Goal: Check status: Check status

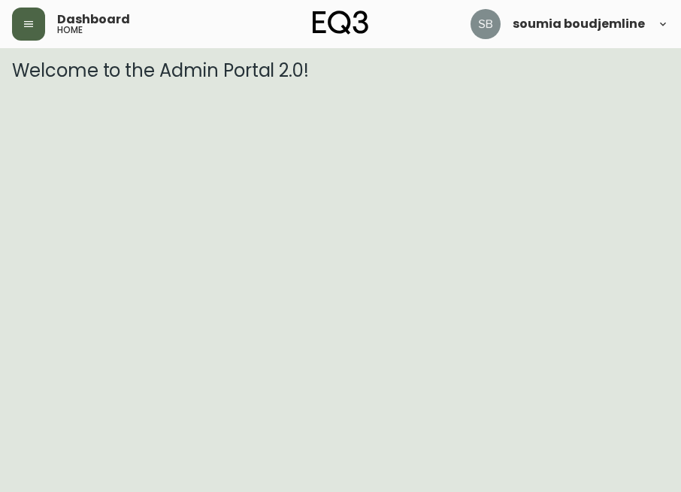
click at [31, 26] on icon "button" at bounding box center [28, 24] width 9 height 6
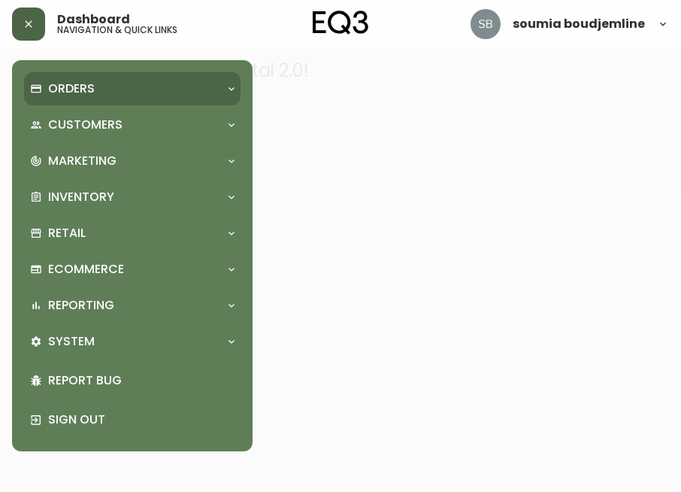
click at [50, 93] on p "Orders" at bounding box center [71, 88] width 47 height 17
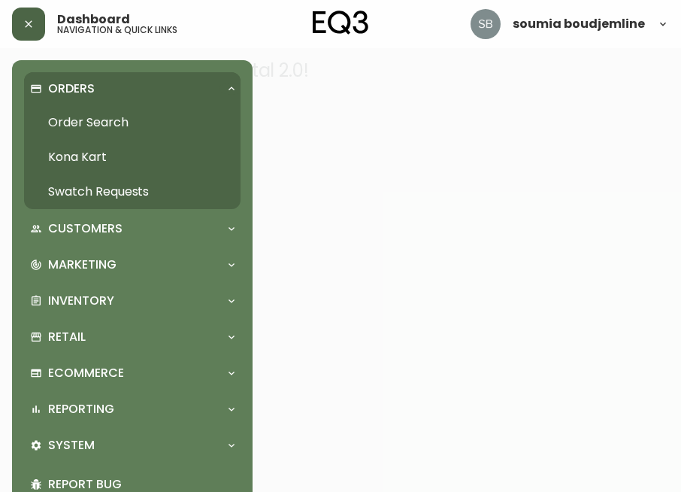
click at [89, 123] on link "Order Search" at bounding box center [132, 122] width 217 height 35
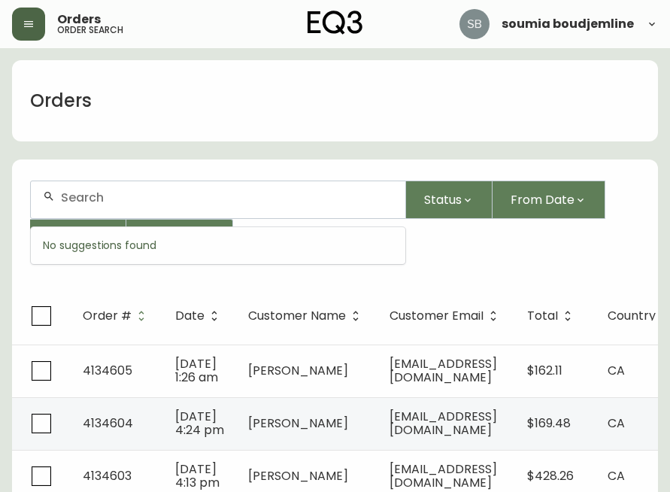
click at [97, 202] on input "text" at bounding box center [227, 197] width 332 height 14
click at [77, 191] on input "text" at bounding box center [227, 197] width 332 height 14
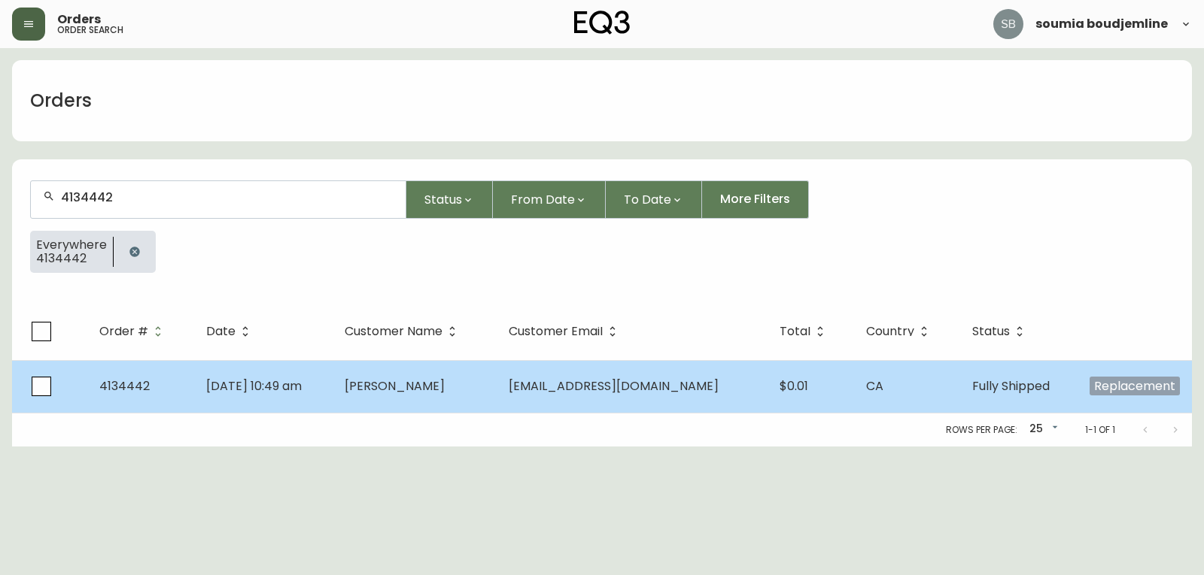
type input "4134442"
click at [421, 397] on td "[PERSON_NAME]" at bounding box center [414, 386] width 164 height 53
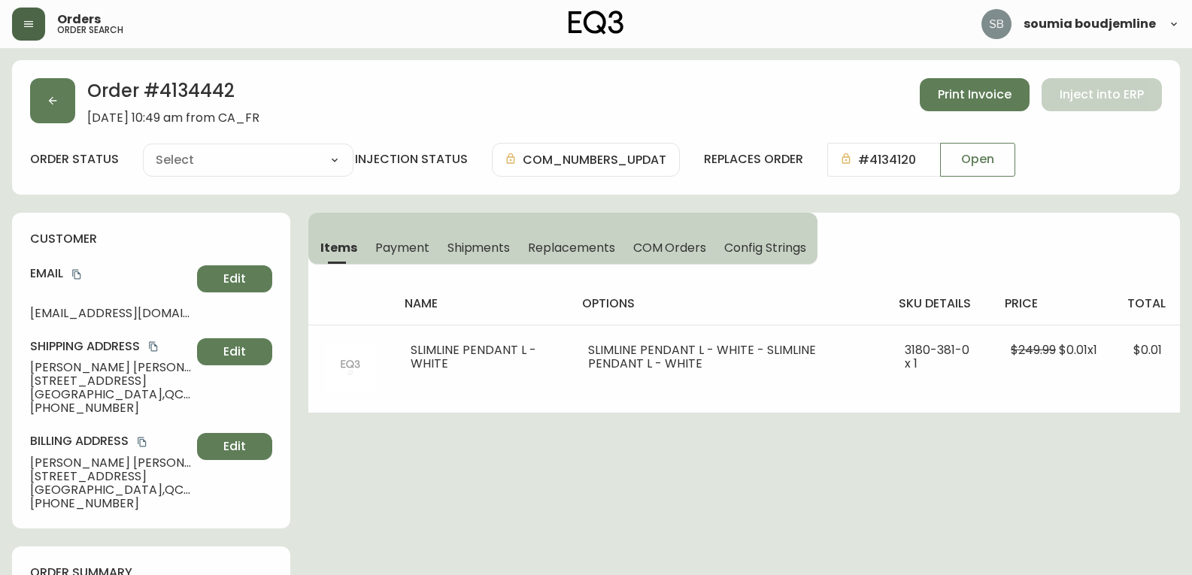
type input "Fully Shipped"
select select "FULLY_SHIPPED"
drag, startPoint x: 446, startPoint y: 239, endPoint x: 461, endPoint y: 247, distance: 17.2
click at [451, 242] on span "Shipments" at bounding box center [479, 248] width 63 height 16
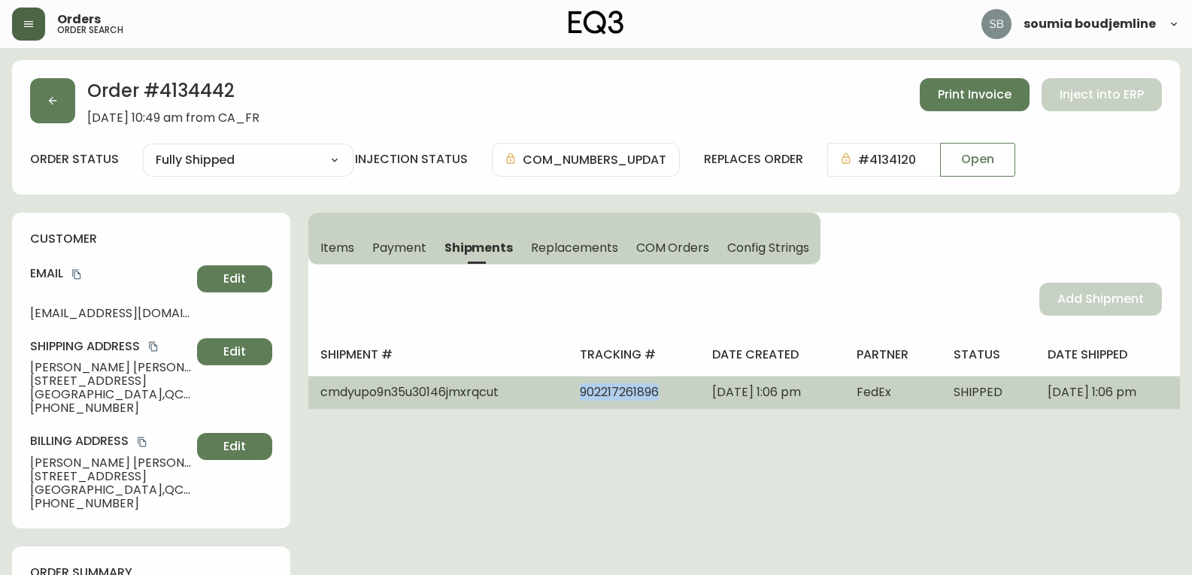
drag, startPoint x: 624, startPoint y: 389, endPoint x: 536, endPoint y: 394, distance: 87.4
click at [568, 394] on td "902217261896" at bounding box center [634, 392] width 132 height 33
copy span "902217261896"
